Goal: Check status: Check status

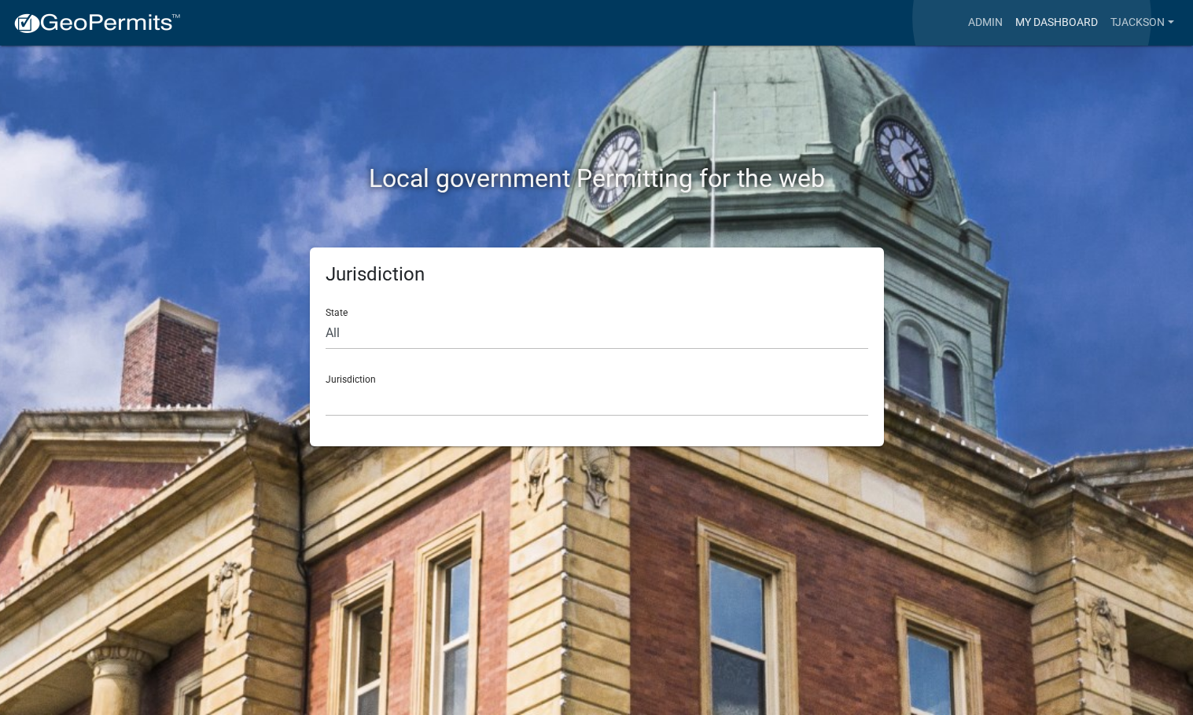
click at [1032, 18] on link "My Dashboard" at bounding box center [1056, 23] width 95 height 30
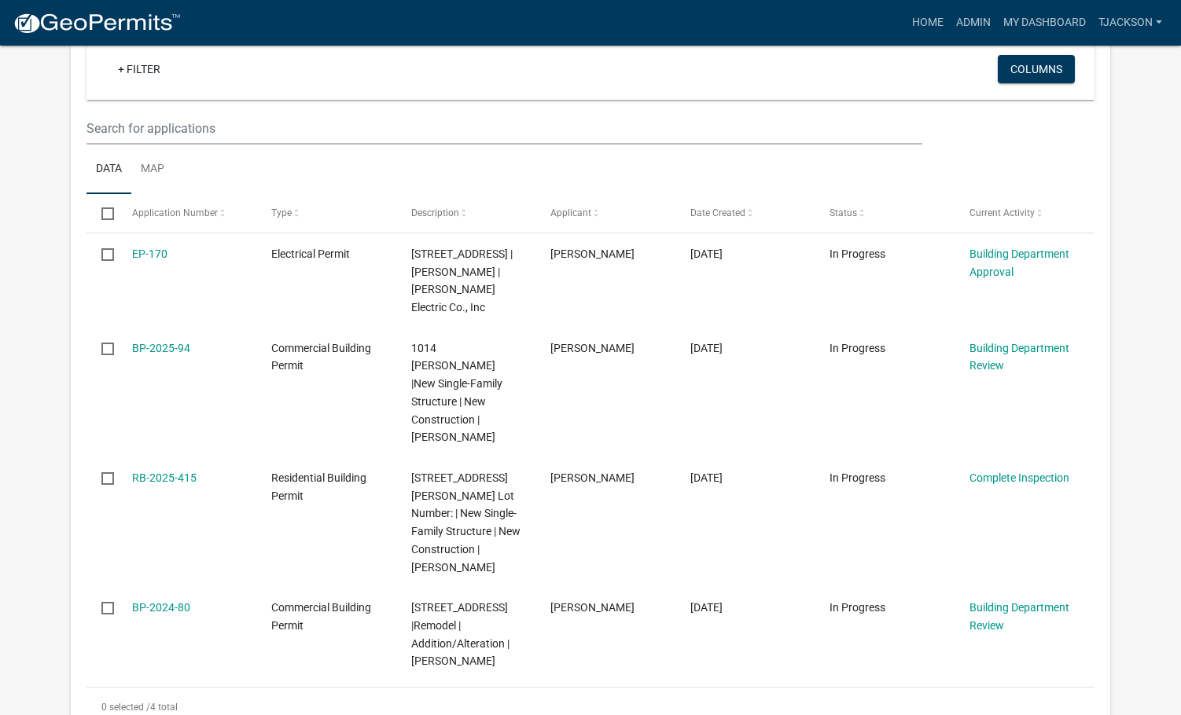
scroll to position [315, 0]
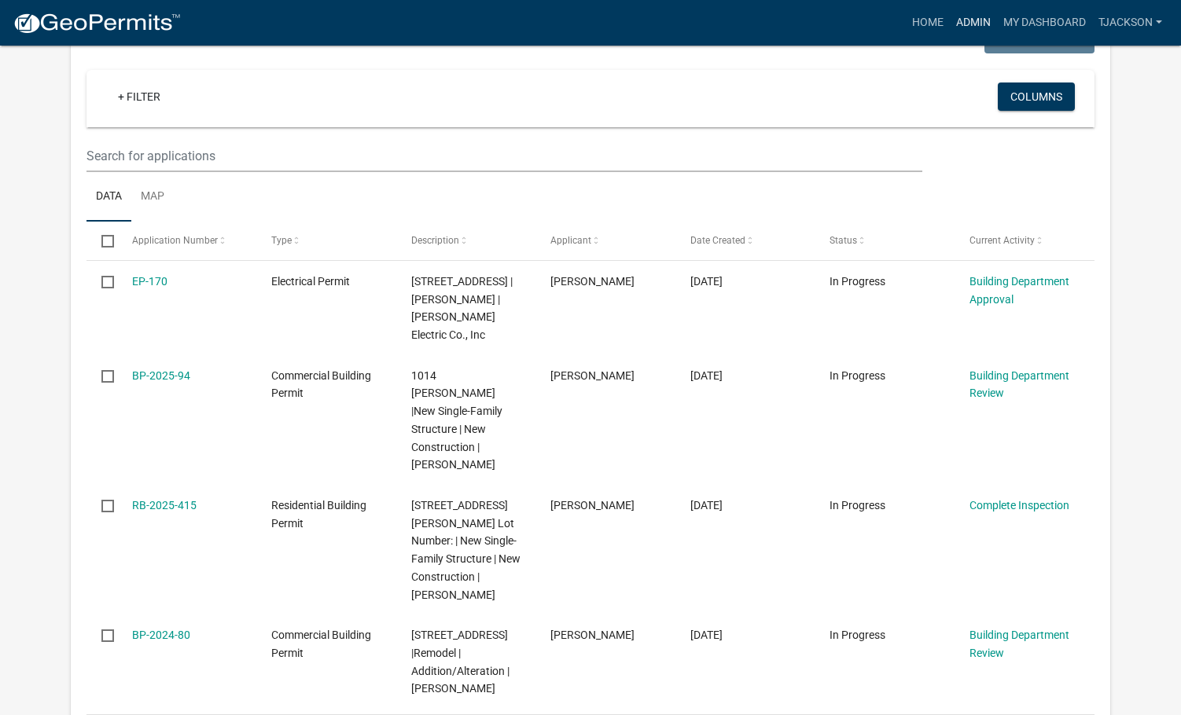
click at [969, 19] on link "Admin" at bounding box center [973, 23] width 47 height 30
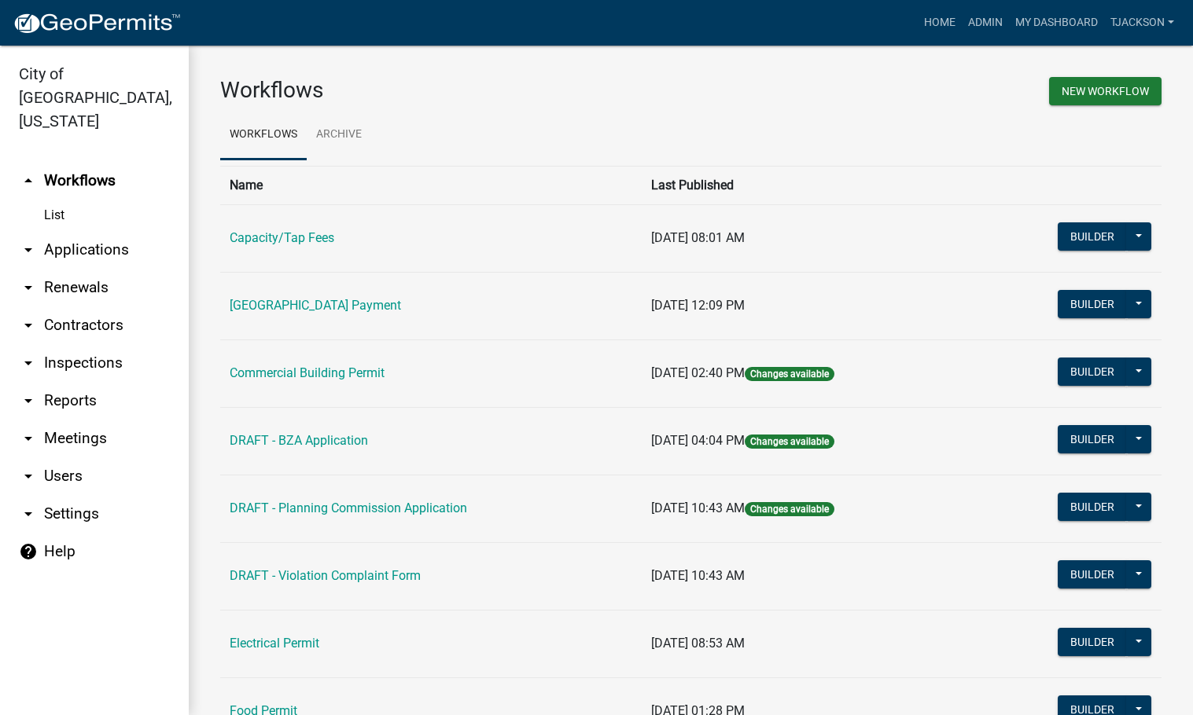
click at [64, 231] on link "arrow_drop_down Applications" at bounding box center [94, 250] width 189 height 38
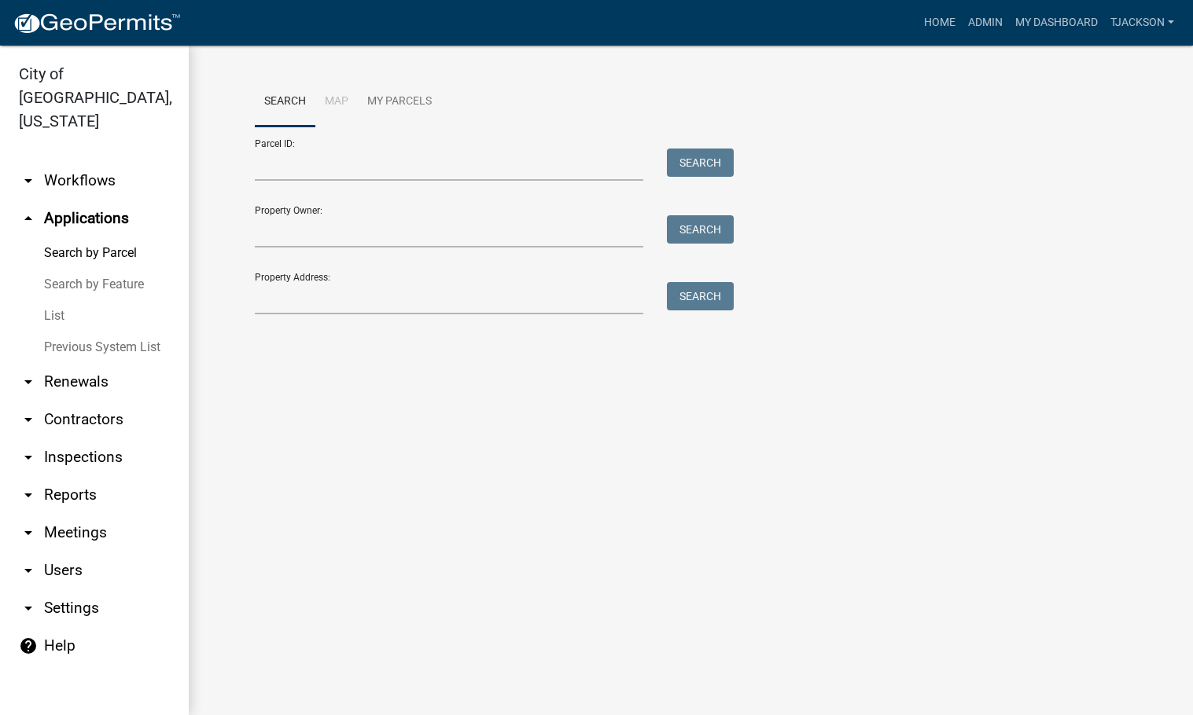
click at [57, 300] on link "List" at bounding box center [94, 315] width 189 height 31
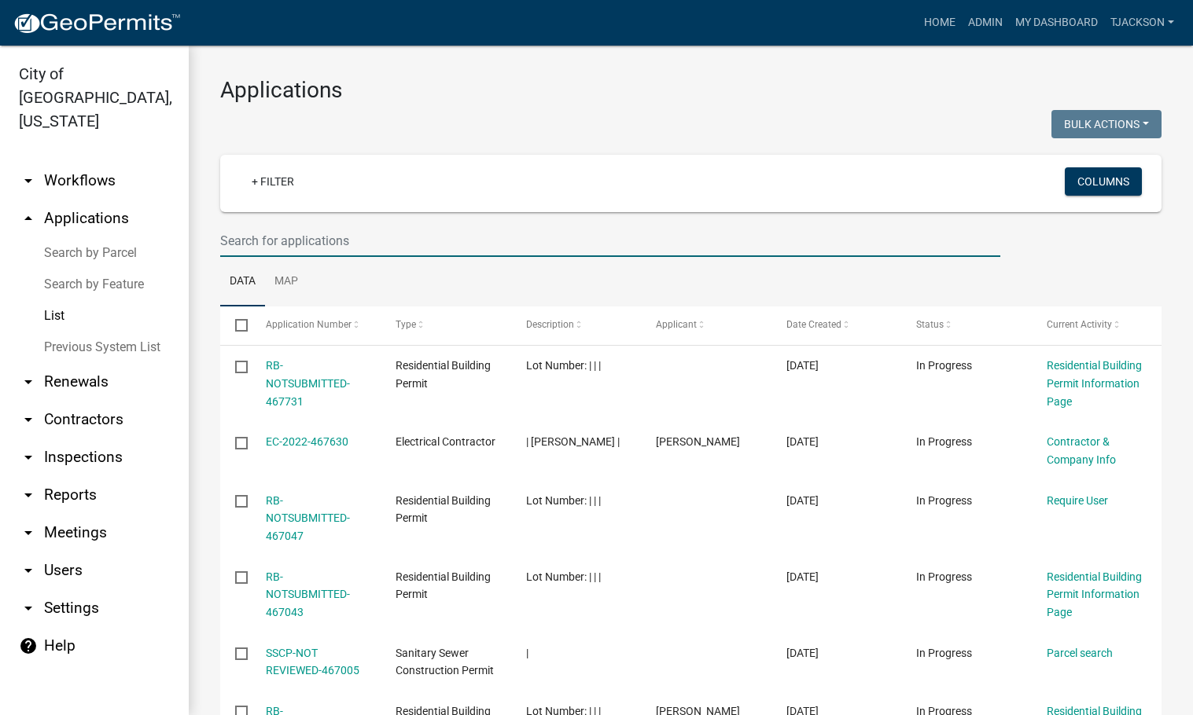
click at [296, 251] on input "text" at bounding box center [610, 241] width 780 height 32
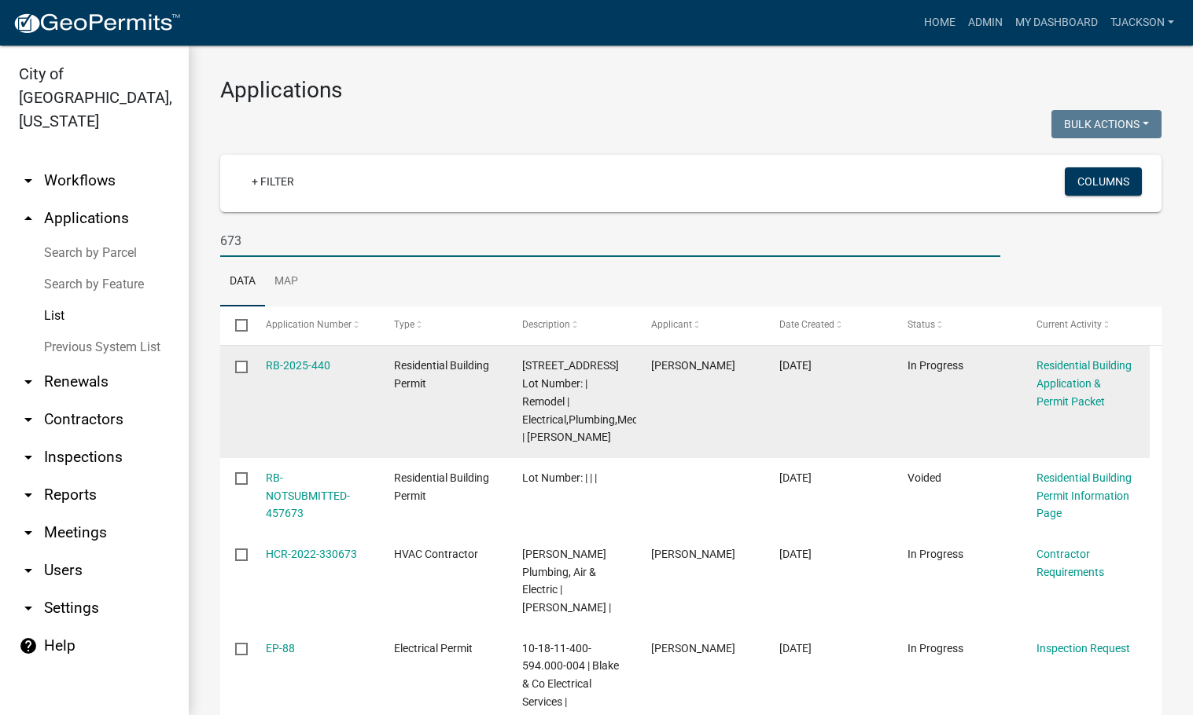
scroll to position [79, 0]
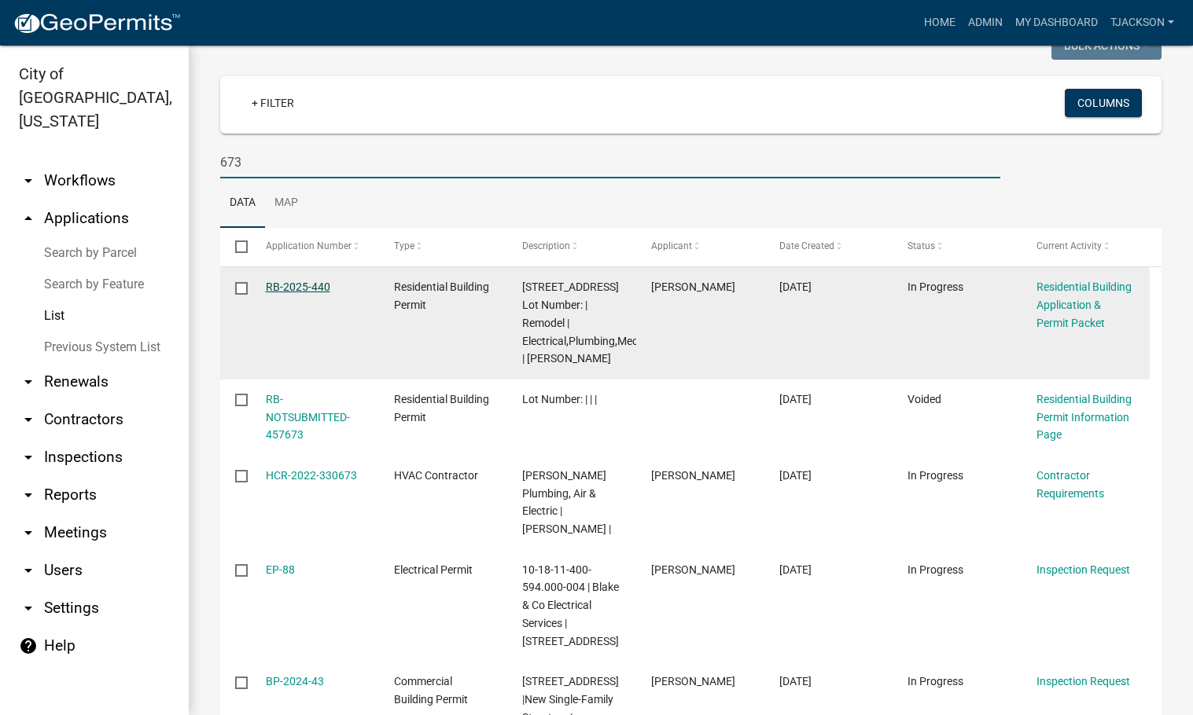
type input "673"
click at [277, 289] on link "RB-2025-440" at bounding box center [298, 287] width 64 height 13
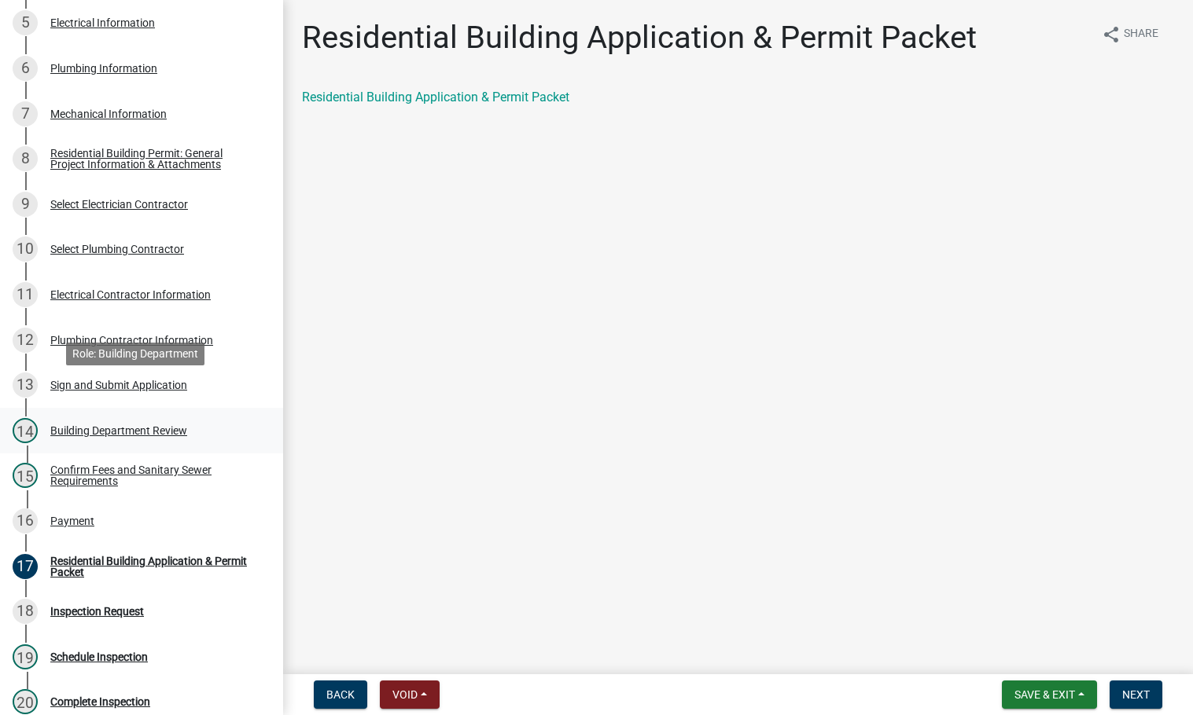
scroll to position [472, 0]
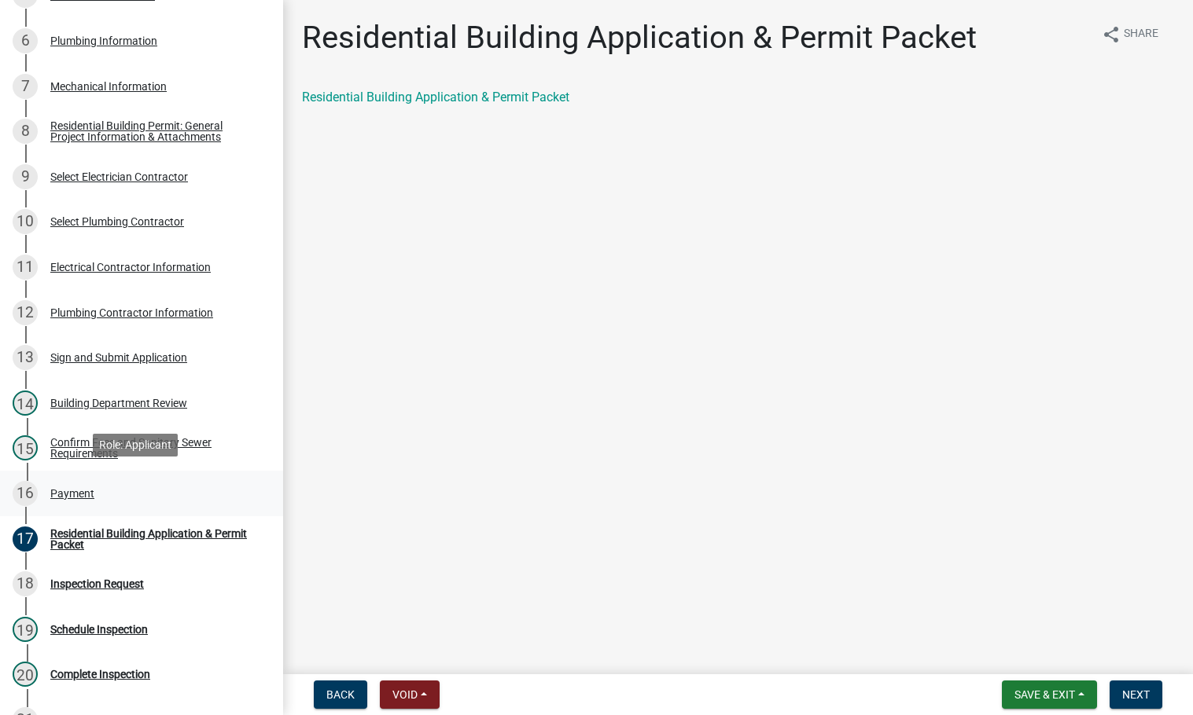
click at [79, 489] on div "Payment" at bounding box center [72, 493] width 44 height 11
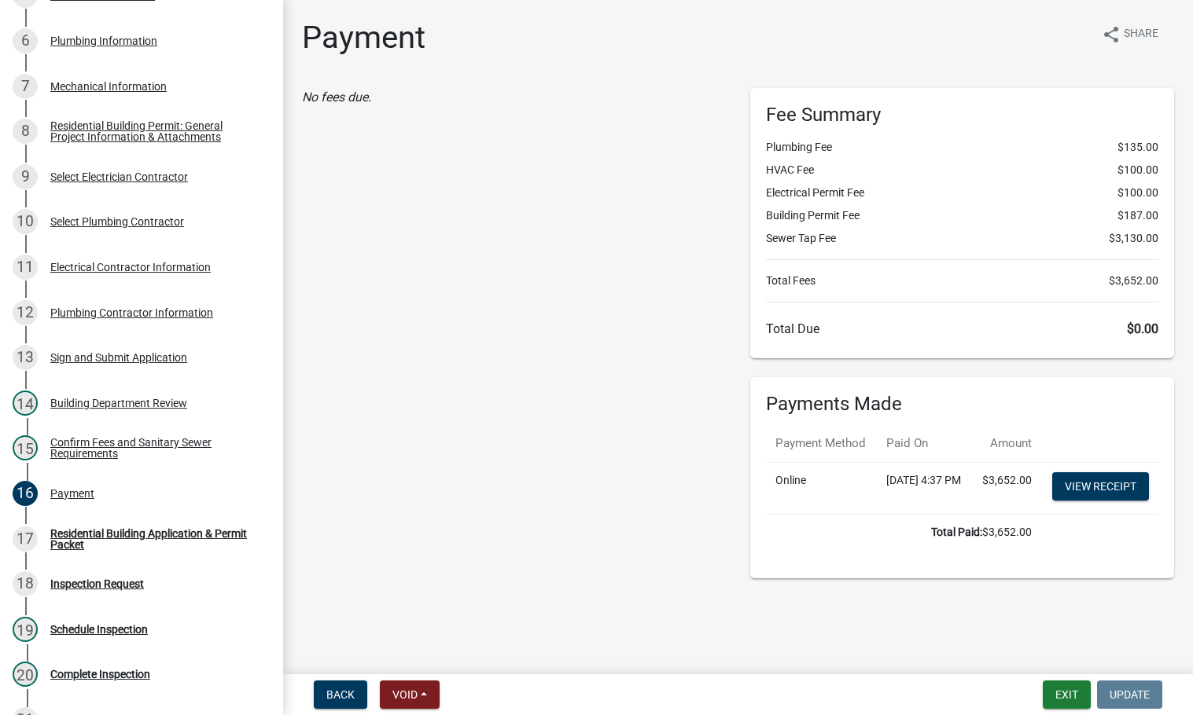
scroll to position [6, 0]
